Goal: Book appointment/travel/reservation

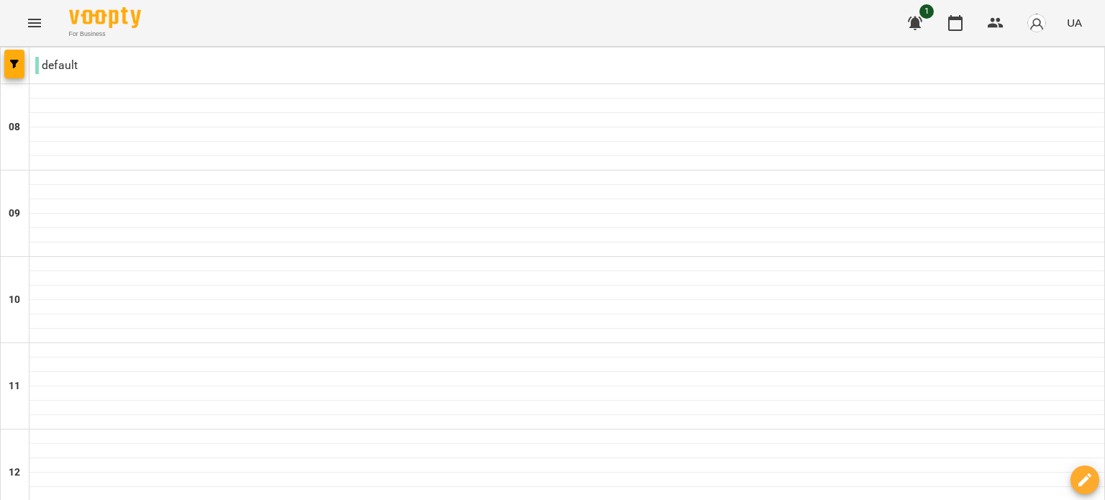
type input "**********"
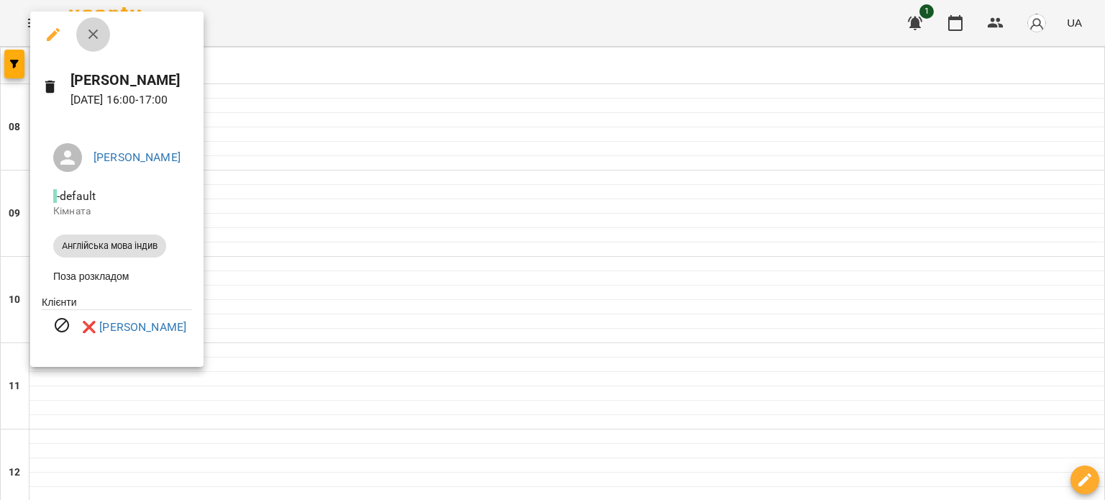
click at [95, 36] on icon "button" at bounding box center [93, 34] width 10 height 10
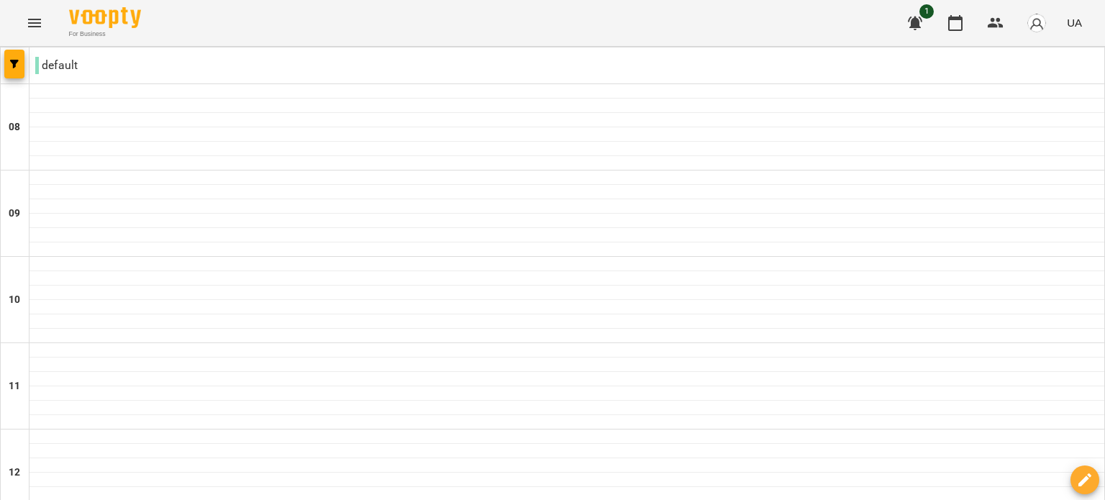
scroll to position [719, 0]
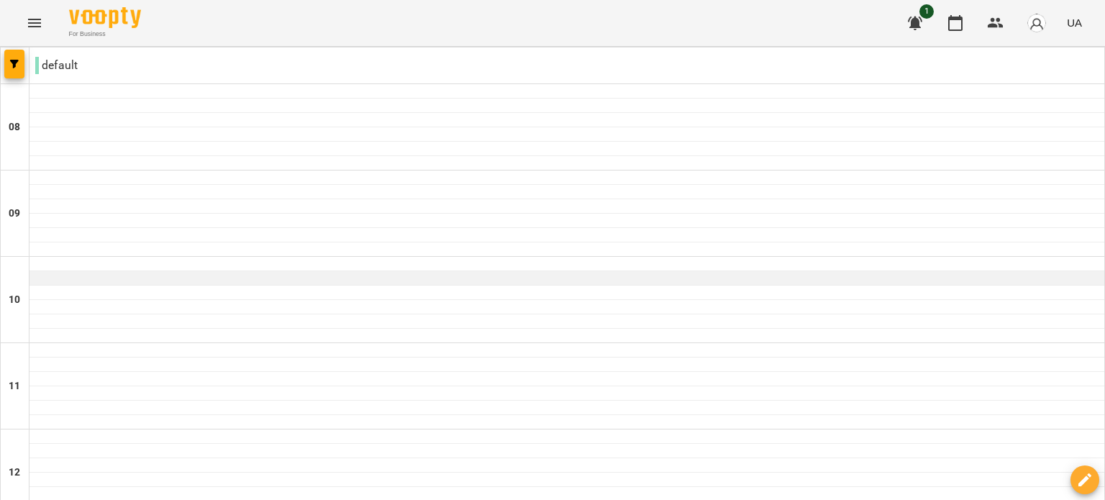
scroll to position [341, 0]
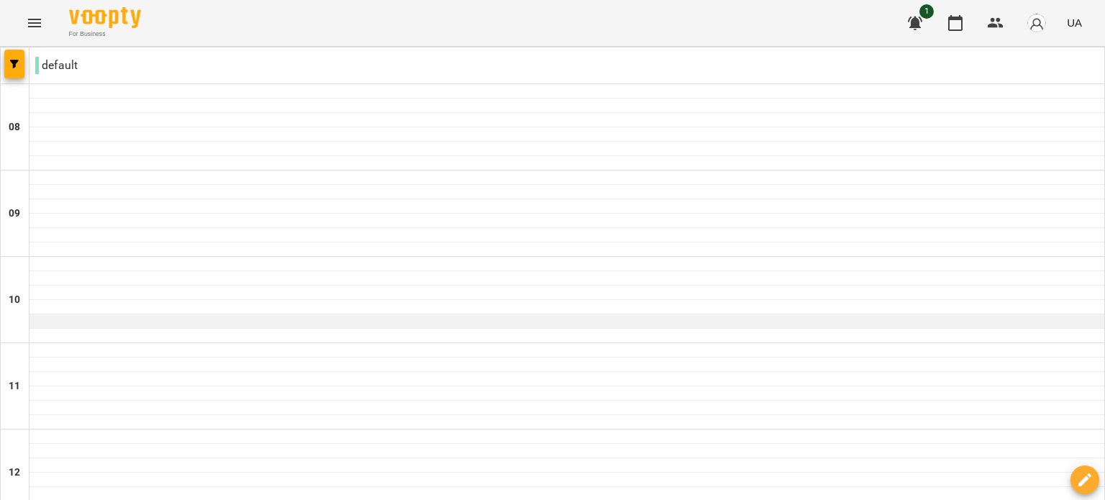
scroll to position [788, 0]
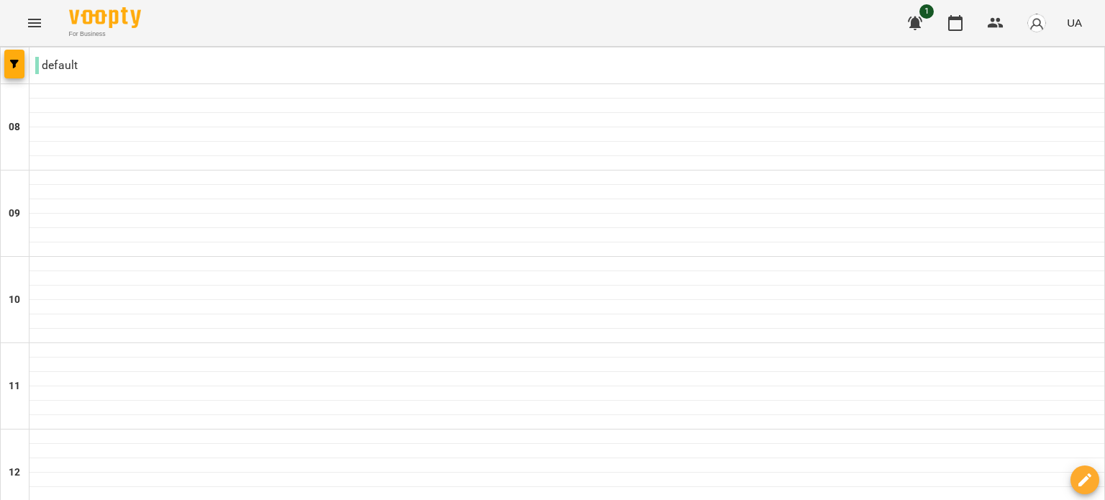
scroll to position [629, 0]
